Goal: Transaction & Acquisition: Obtain resource

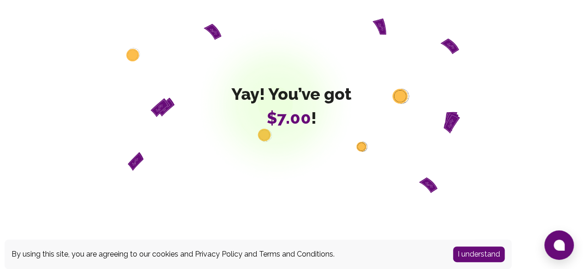
click at [477, 258] on button "I understand" at bounding box center [479, 255] width 52 height 16
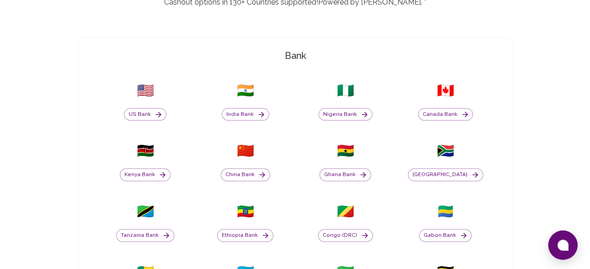
scroll to position [259, 0]
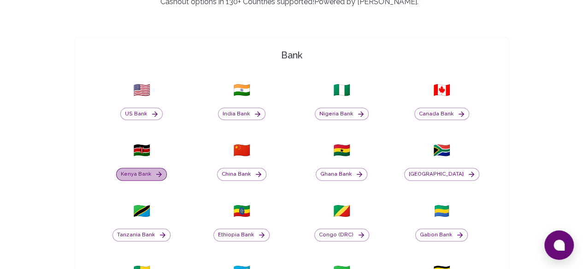
click at [167, 168] on button "Kenya Bank" at bounding box center [141, 174] width 51 height 13
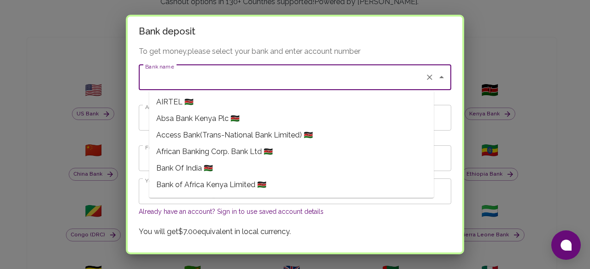
click at [255, 82] on input "Bank name" at bounding box center [282, 78] width 278 height 18
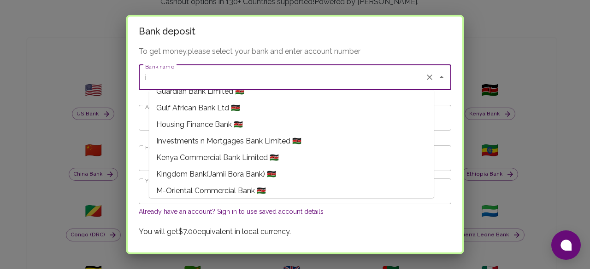
scroll to position [310, 0]
click at [226, 144] on span "Investments n Mortgages Bank Limited 🇰🇪" at bounding box center [228, 140] width 145 height 11
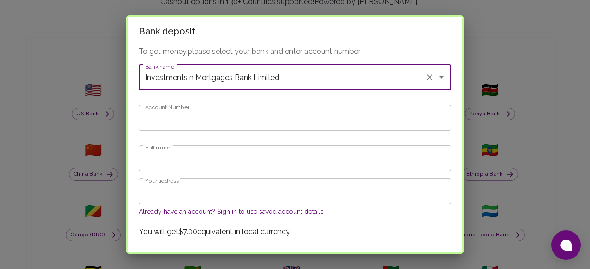
type input "Investments n Mortgages Bank Limited"
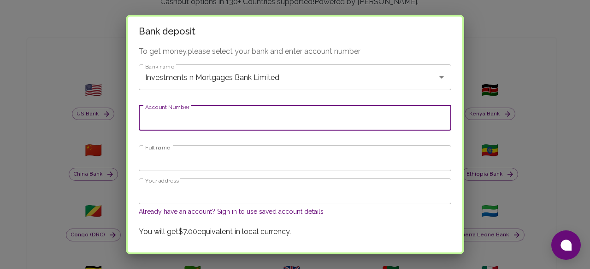
click at [217, 116] on input "Account Number" at bounding box center [295, 118] width 312 height 26
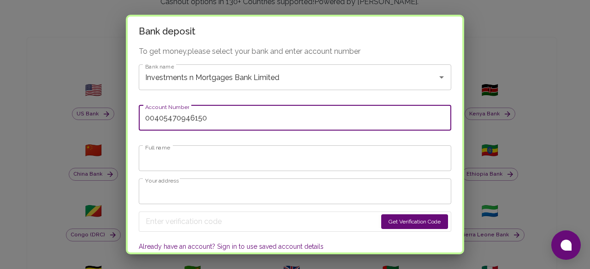
type input "00405470946150"
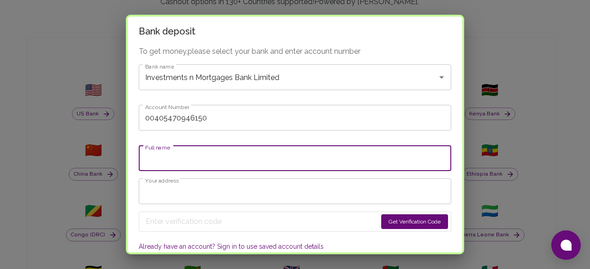
click at [187, 158] on input "Full name" at bounding box center [295, 159] width 312 height 26
type input "ENOCH OTIENO OKINYI"
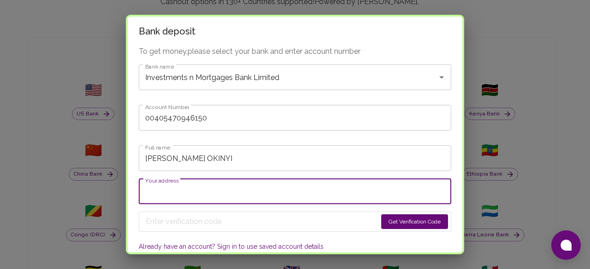
click at [203, 194] on input "Your address" at bounding box center [295, 192] width 312 height 26
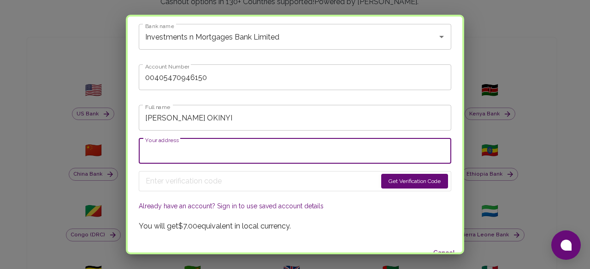
scroll to position [53, 0]
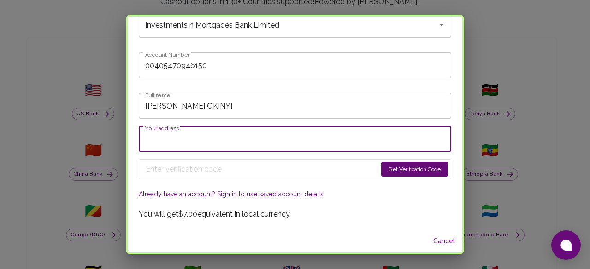
type input "Po Box 105, 40300"
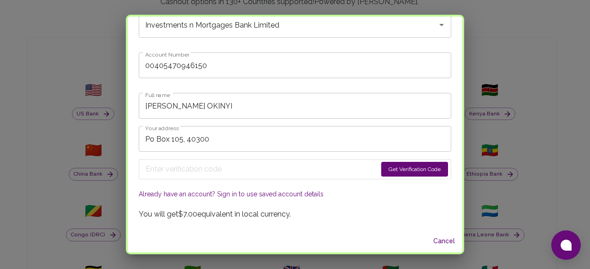
click at [381, 173] on button "Get Verification Code" at bounding box center [414, 169] width 67 height 15
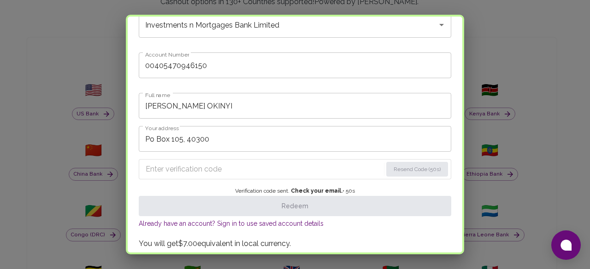
click at [193, 166] on input "Enter verification code" at bounding box center [264, 169] width 236 height 15
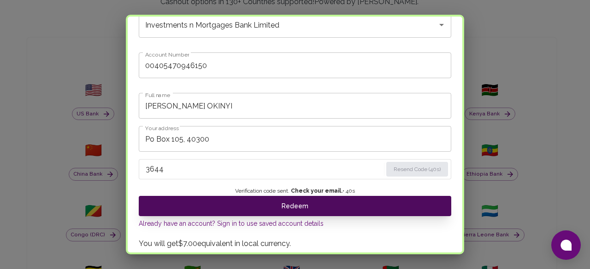
type input "3644"
click at [315, 201] on button "Redeem" at bounding box center [295, 206] width 312 height 20
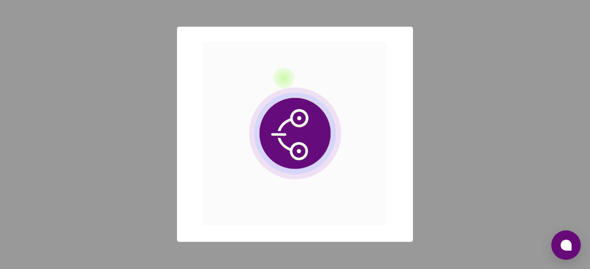
scroll to position [0, 0]
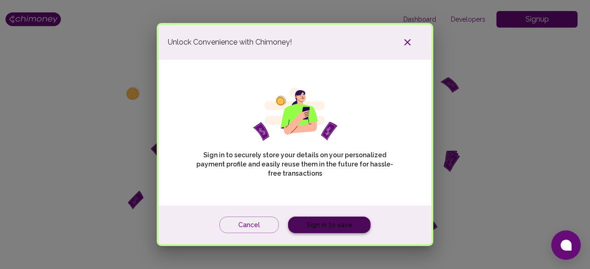
click at [303, 225] on link "Sign in to save" at bounding box center [329, 225] width 82 height 17
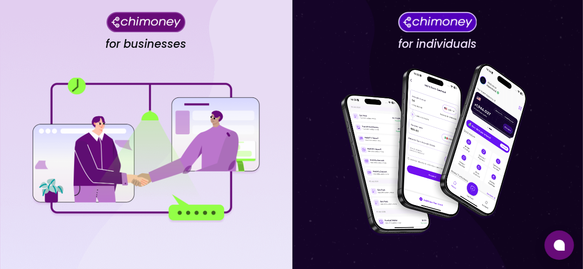
scroll to position [146, 0]
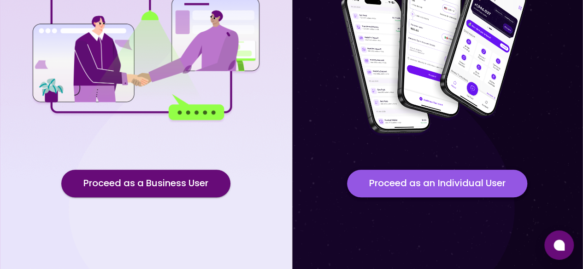
click at [419, 184] on button "Proceed as an Individual User" at bounding box center [437, 184] width 180 height 28
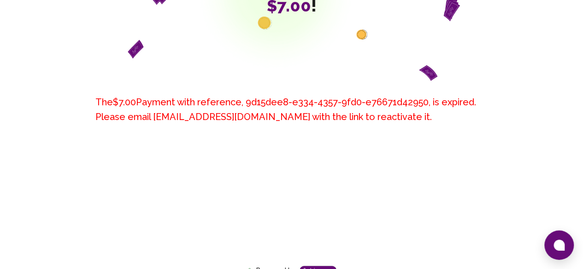
scroll to position [123, 0]
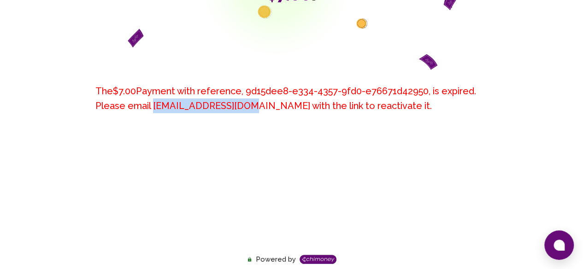
drag, startPoint x: 153, startPoint y: 105, endPoint x: 243, endPoint y: 106, distance: 90.3
click at [243, 106] on h6 "The $7.00 Payment with reference, 9d15dee8-e334-4357-9fd0-e76671d42950 , is exp…" at bounding box center [291, 98] width 392 height 29
copy h6 "[EMAIL_ADDRESS][DOMAIN_NAME]"
